Goal: Transaction & Acquisition: Obtain resource

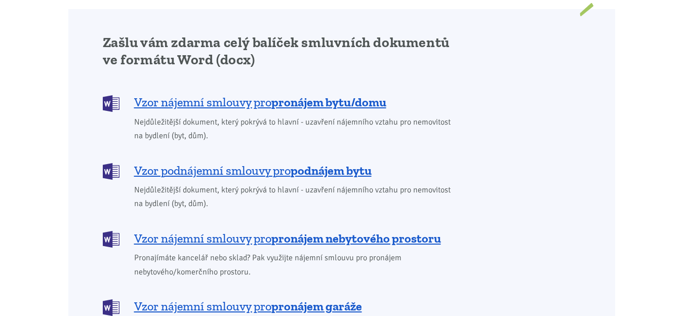
scroll to position [827, 0]
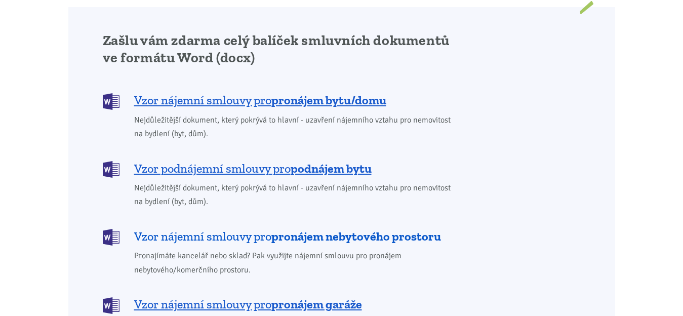
click at [238, 228] on span "Vzor nájemní smlouvy pro pronájem nebytového prostoru" at bounding box center [287, 236] width 307 height 16
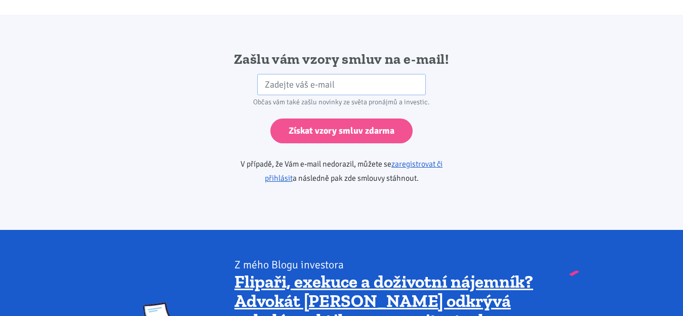
scroll to position [1692, 0]
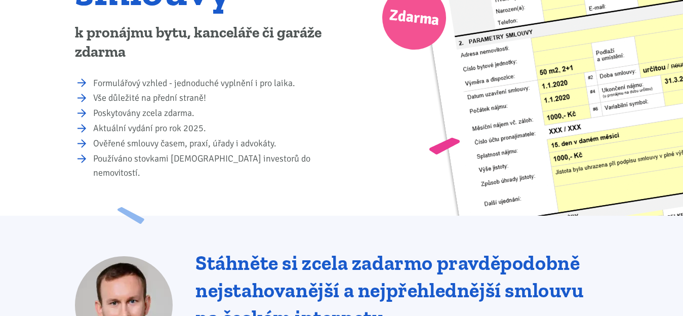
scroll to position [103, 0]
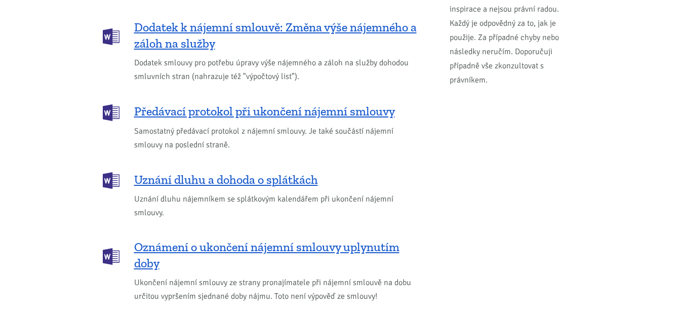
scroll to position [1051, 0]
